Goal: Transaction & Acquisition: Subscribe to service/newsletter

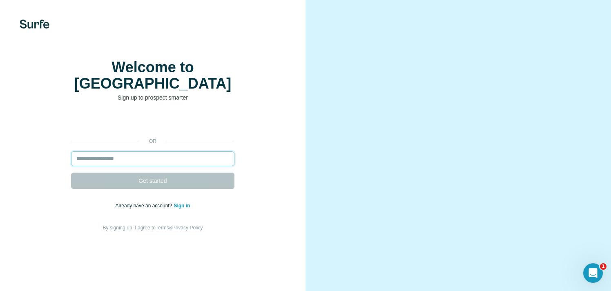
click at [186, 166] on input "email" at bounding box center [152, 159] width 163 height 15
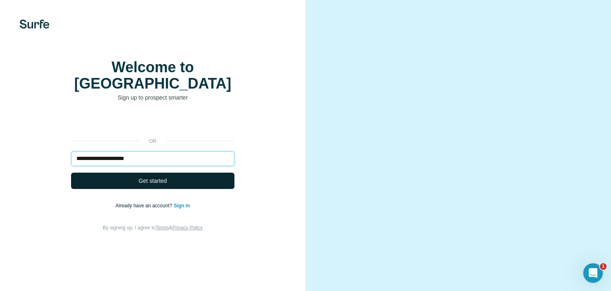
type input "**********"
click at [185, 189] on button "Get started" at bounding box center [152, 181] width 163 height 16
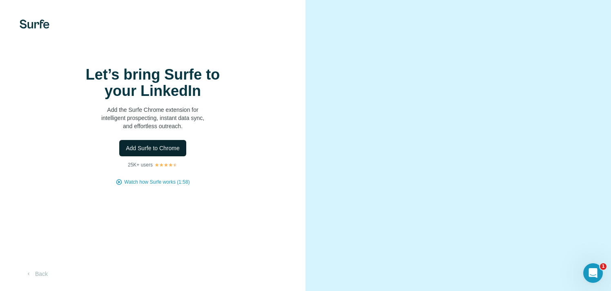
click at [173, 152] on span "Add Surfe to Chrome" at bounding box center [153, 148] width 54 height 8
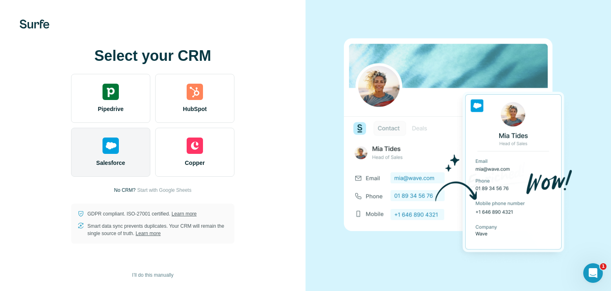
click at [109, 153] on img at bounding box center [111, 146] width 16 height 16
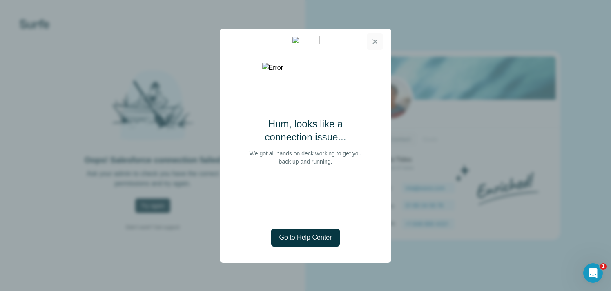
click at [378, 39] on icon "button" at bounding box center [375, 42] width 8 height 8
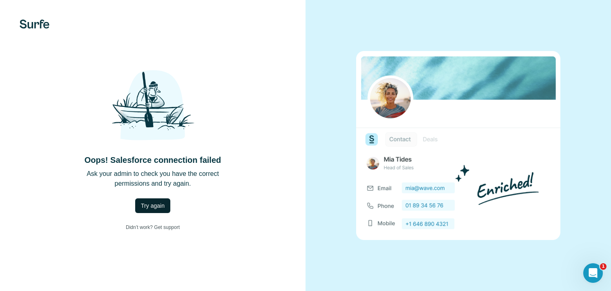
click at [161, 205] on span "Try again" at bounding box center [153, 206] width 24 height 8
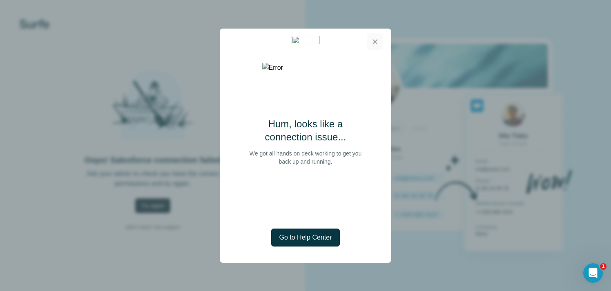
click at [379, 42] on icon "button" at bounding box center [375, 42] width 8 height 8
